Goal: Information Seeking & Learning: Find specific fact

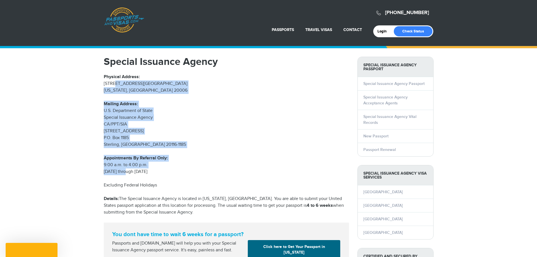
drag, startPoint x: 119, startPoint y: 97, endPoint x: 127, endPoint y: 172, distance: 75.4
click at [127, 172] on div "Special Issuance Agency Physical Address: [STREET_ADDRESS][US_STATE] Mailing Ad…" at bounding box center [226, 162] width 245 height 211
click at [127, 172] on p "Appointments By Referral Only: 9:00 a.m. to 4:00 p.m. [DATE] through [DATE]" at bounding box center [226, 165] width 245 height 20
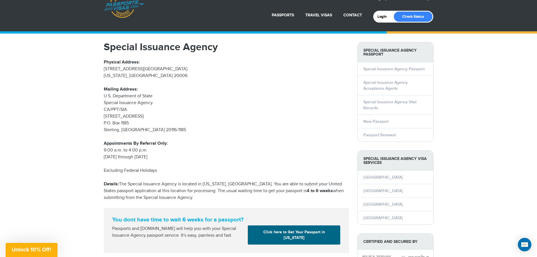
scroll to position [28, 0]
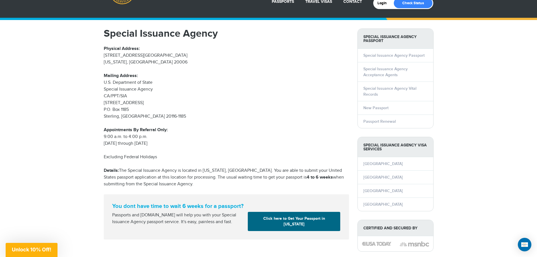
drag, startPoint x: 128, startPoint y: 170, endPoint x: 195, endPoint y: 186, distance: 69.0
click at [195, 186] on p "Details: The Special Issuance Agency is located in [US_STATE], [GEOGRAPHIC_DATA…" at bounding box center [226, 177] width 245 height 20
click at [195, 185] on p "Details: The Special Issuance Agency is located in [US_STATE], [GEOGRAPHIC_DATA…" at bounding box center [226, 177] width 245 height 20
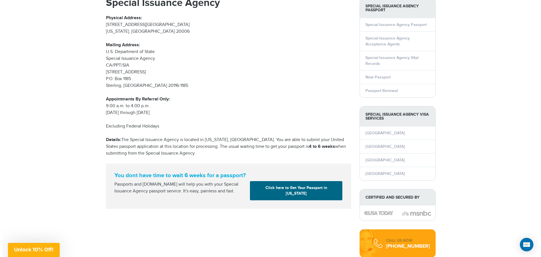
scroll to position [0, 0]
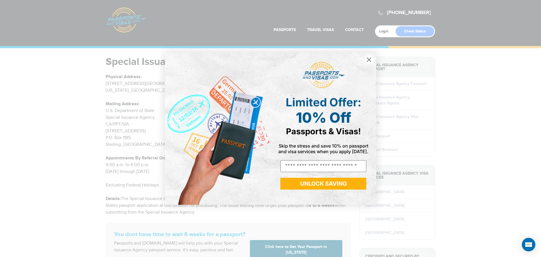
click at [370, 59] on icon "Close dialog" at bounding box center [369, 59] width 4 height 4
